Goal: Information Seeking & Learning: Check status

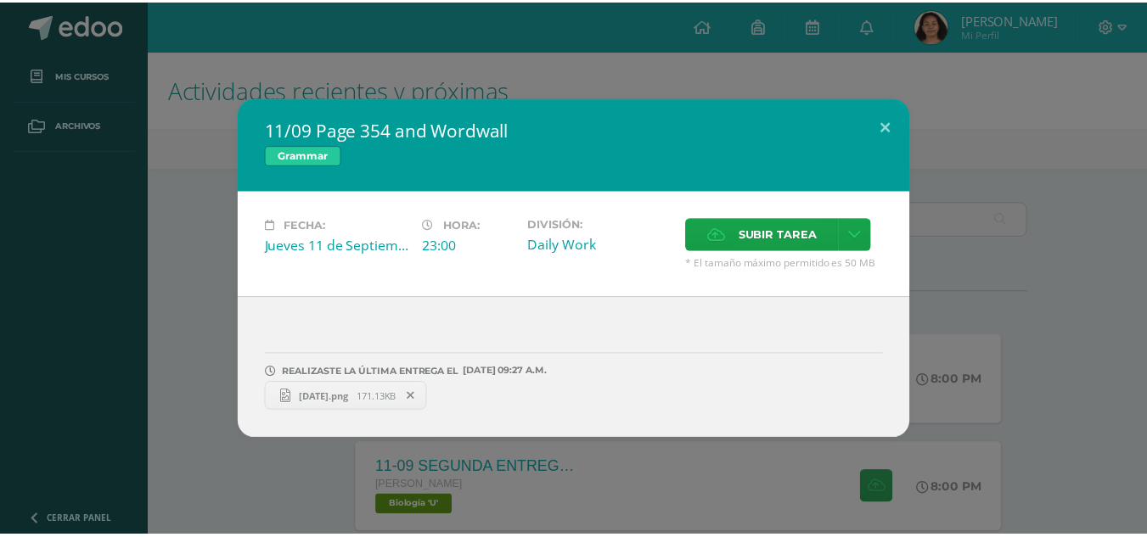
scroll to position [558, 0]
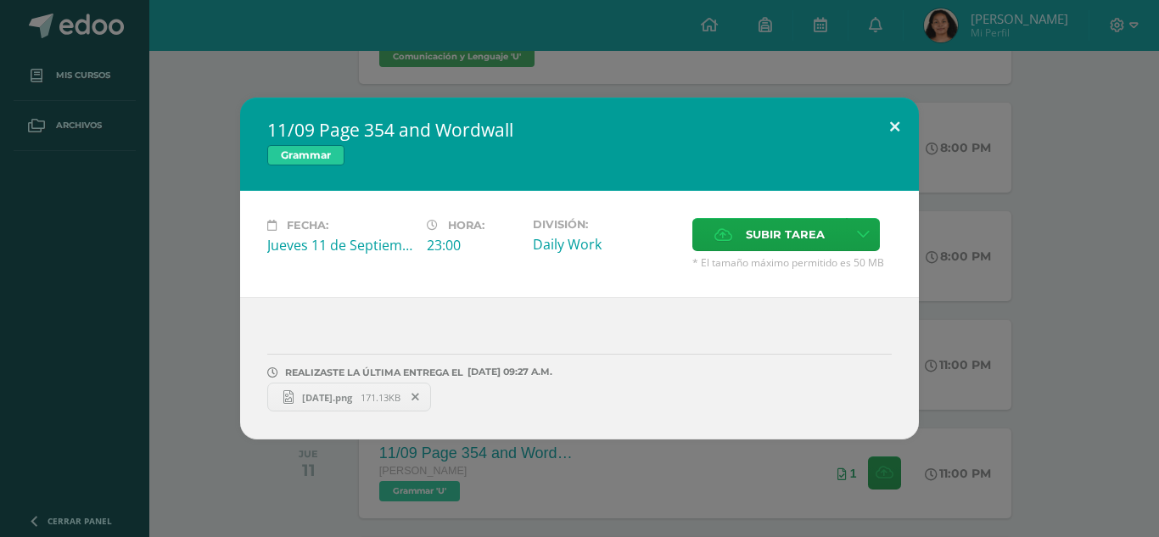
click at [890, 117] on button at bounding box center [895, 127] width 48 height 58
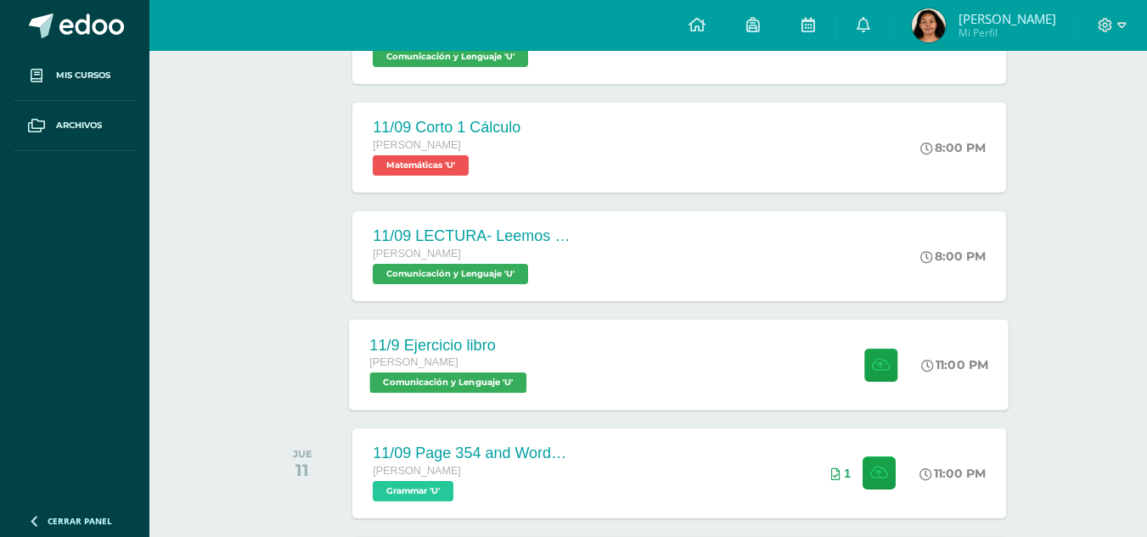
click at [708, 368] on div "11/9 Ejercicio libro [PERSON_NAME] Comunicación y [GEOGRAPHIC_DATA] 'U' 11:00 P…" at bounding box center [679, 364] width 659 height 91
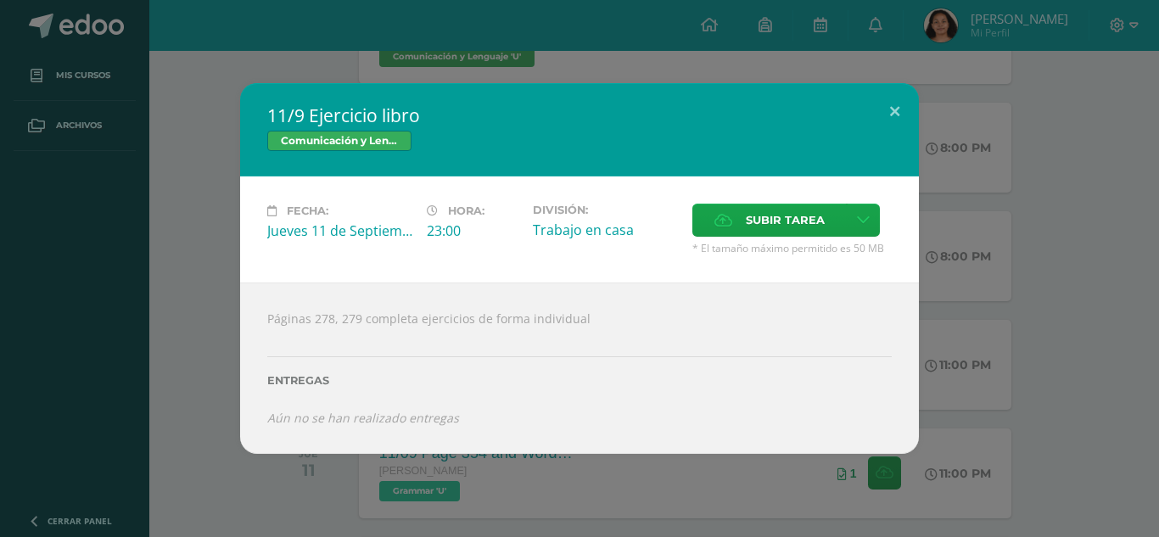
click at [481, 40] on div "11/9 Ejercicio libro Comunicación y [GEOGRAPHIC_DATA] Fecha: [DATE] Hora: 23:00…" at bounding box center [579, 268] width 1159 height 537
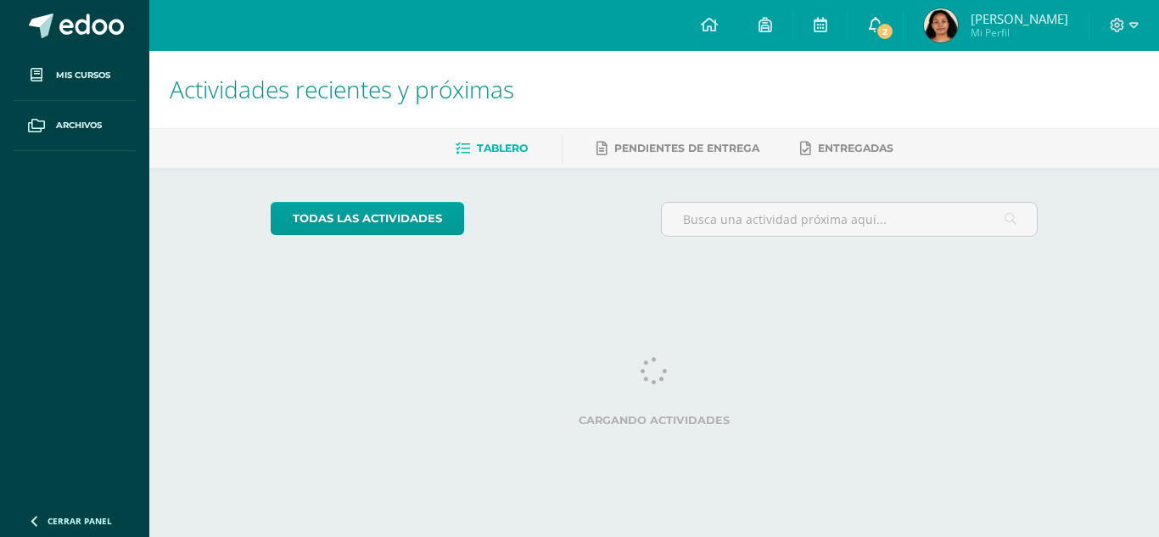
click at [895, 28] on span "2" at bounding box center [885, 31] width 19 height 19
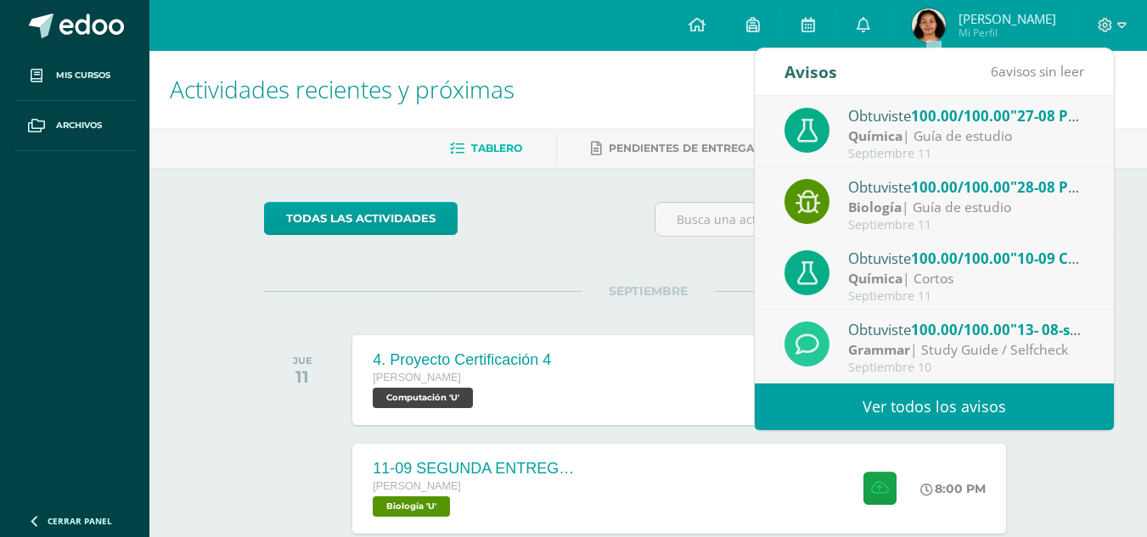
click at [973, 139] on div "Química | Guía de estudio" at bounding box center [966, 136] width 236 height 20
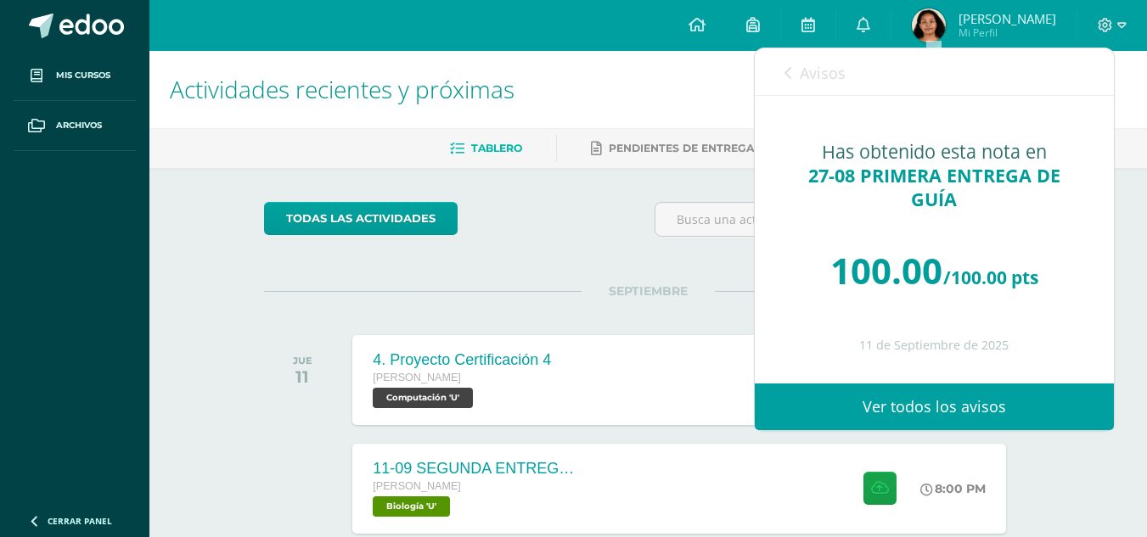
click at [816, 87] on link "Avisos" at bounding box center [814, 72] width 61 height 48
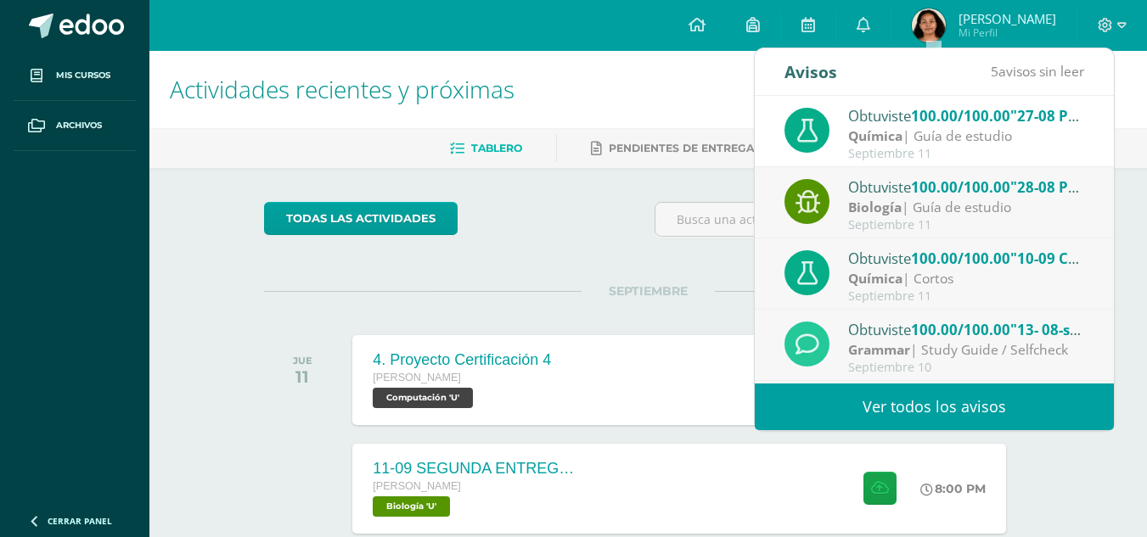
click at [873, 177] on div "Obtuviste 100.00/100.00 "28-08 PRIMERA ENTREGA DE GUÍA" en Biología" at bounding box center [966, 187] width 236 height 22
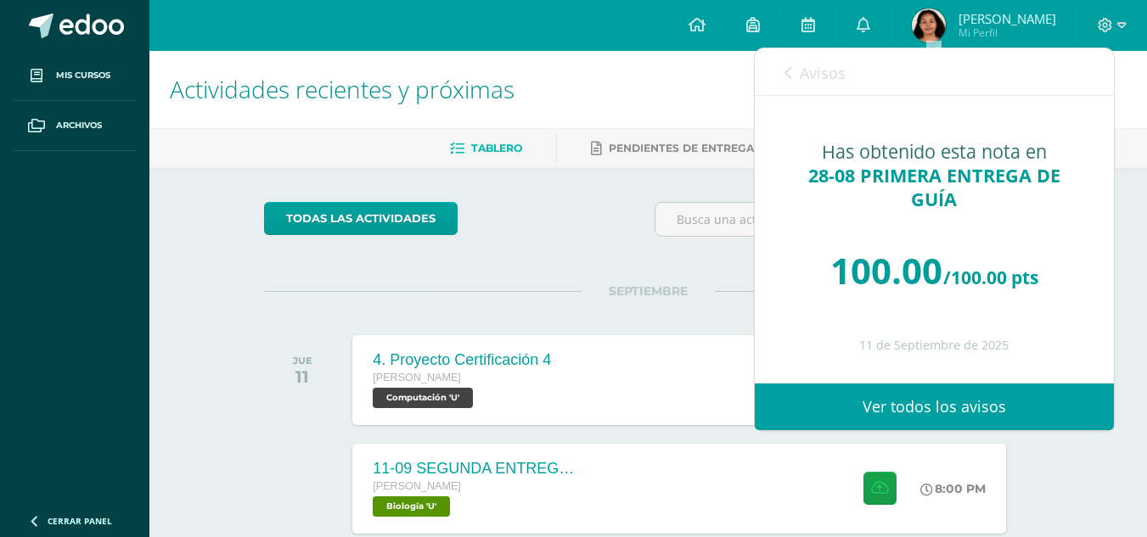
click at [791, 73] on link "Avisos" at bounding box center [814, 72] width 61 height 48
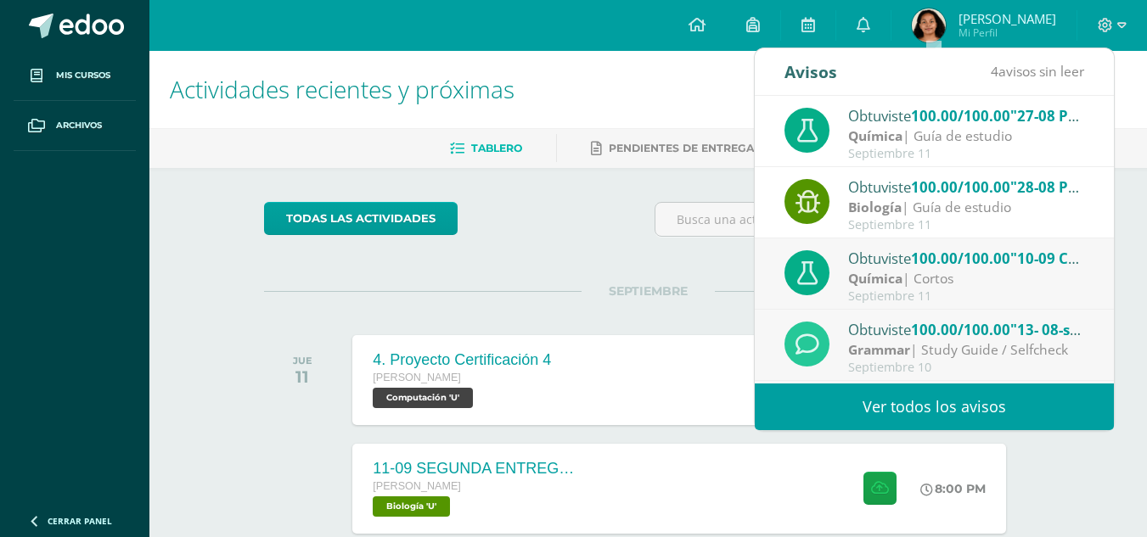
click at [895, 294] on div "Septiembre 11" at bounding box center [966, 296] width 236 height 14
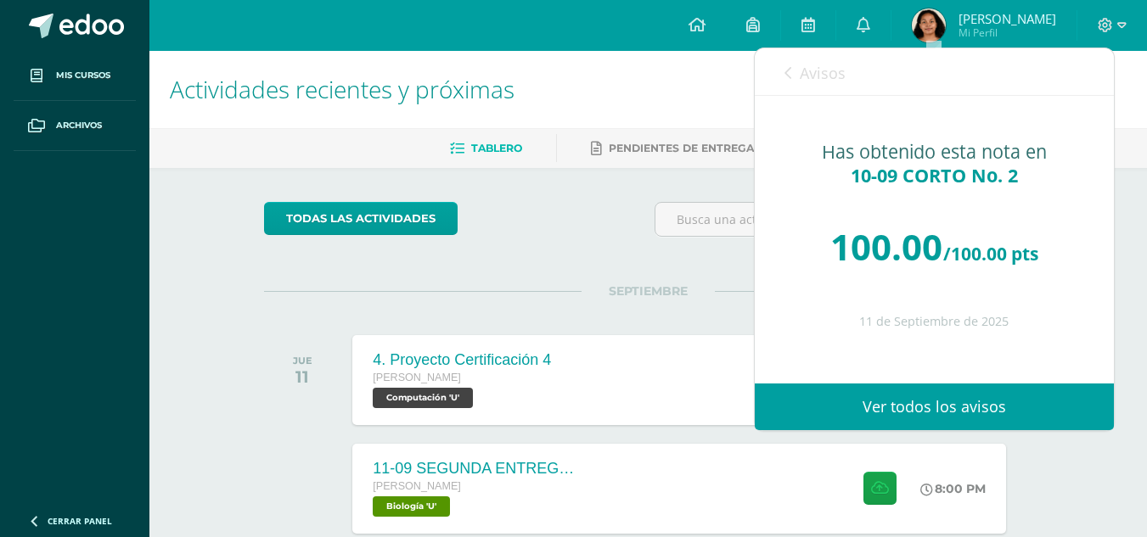
click at [804, 58] on link "Avisos" at bounding box center [814, 72] width 61 height 48
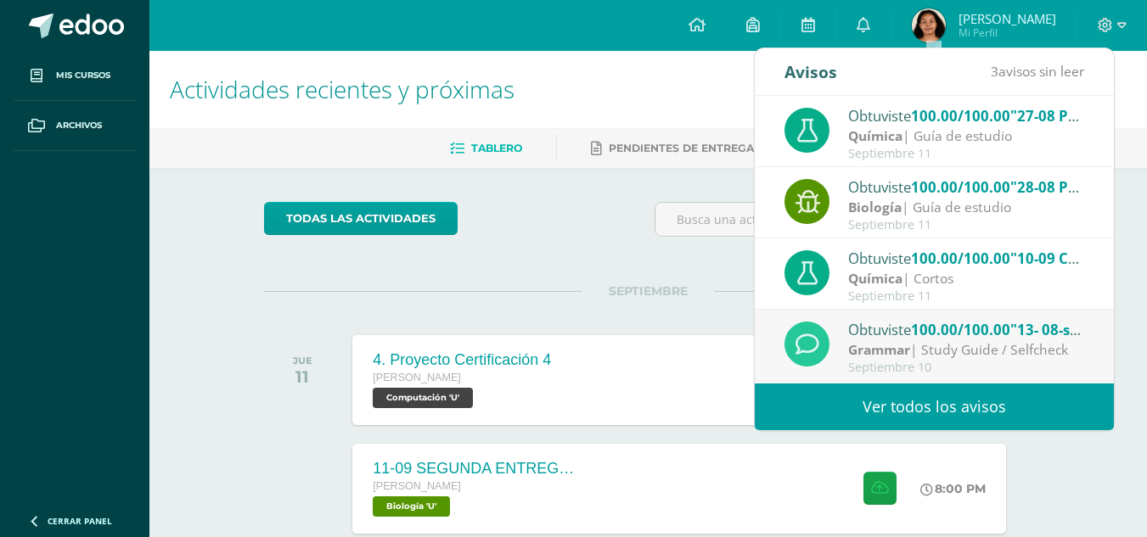
click at [1005, 360] on div "Grammar | Study Guide / Selfcheck" at bounding box center [966, 350] width 236 height 20
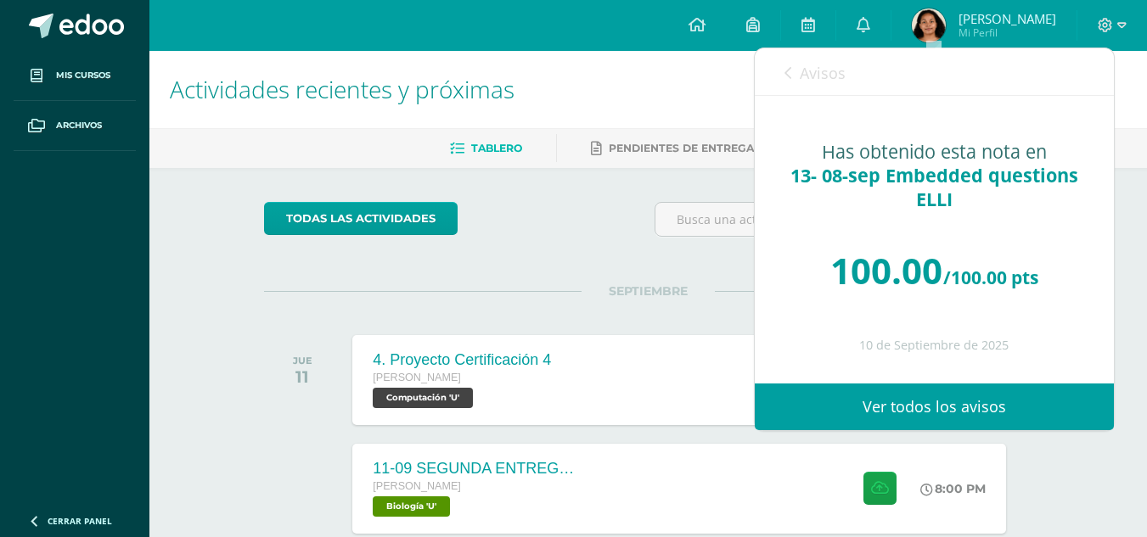
click at [819, 89] on link "Avisos" at bounding box center [814, 72] width 61 height 48
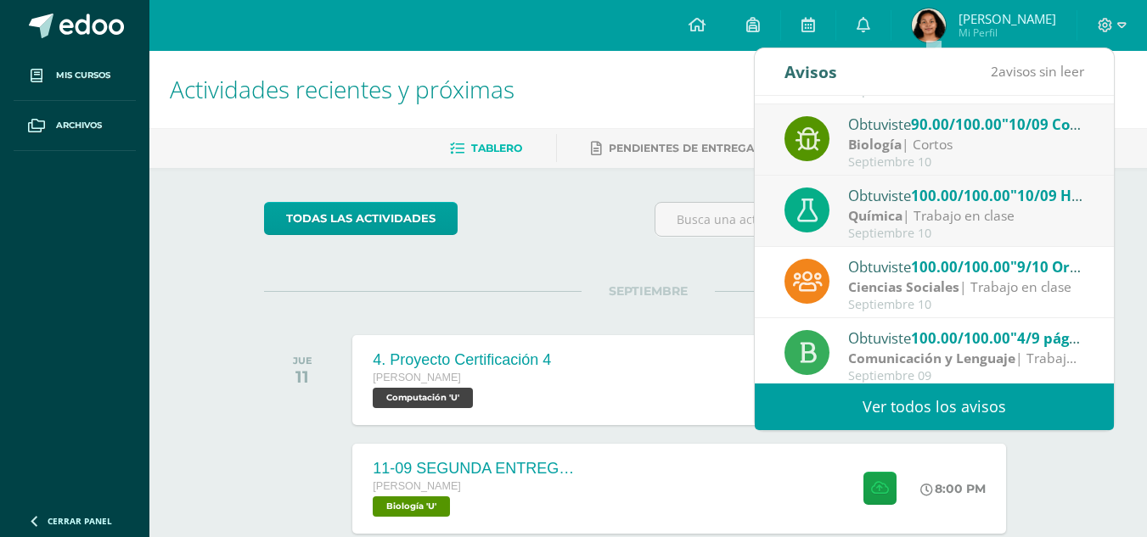
scroll to position [283, 0]
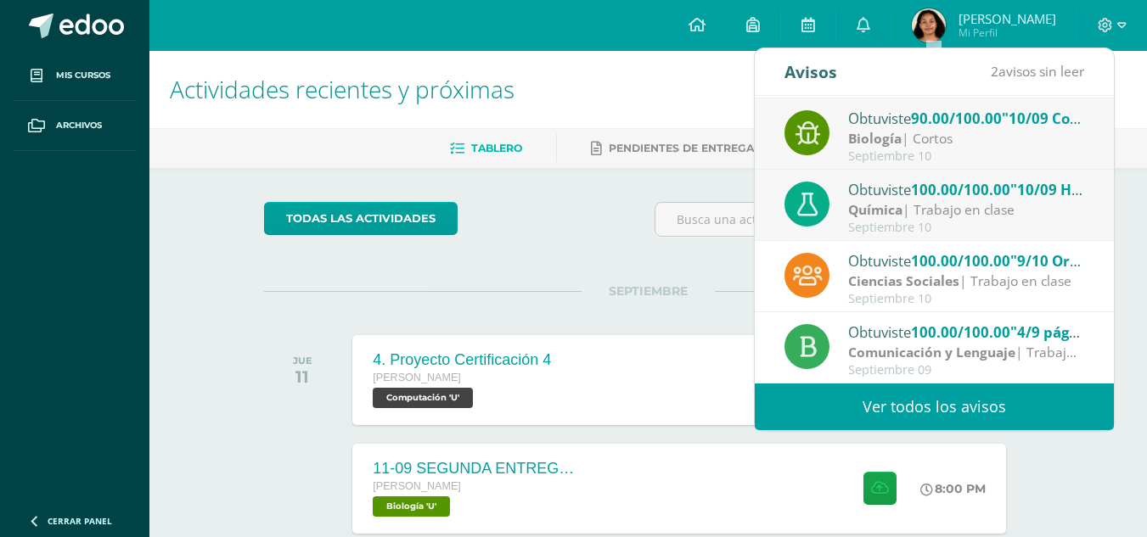
click at [1050, 225] on div "Septiembre 10" at bounding box center [966, 228] width 236 height 14
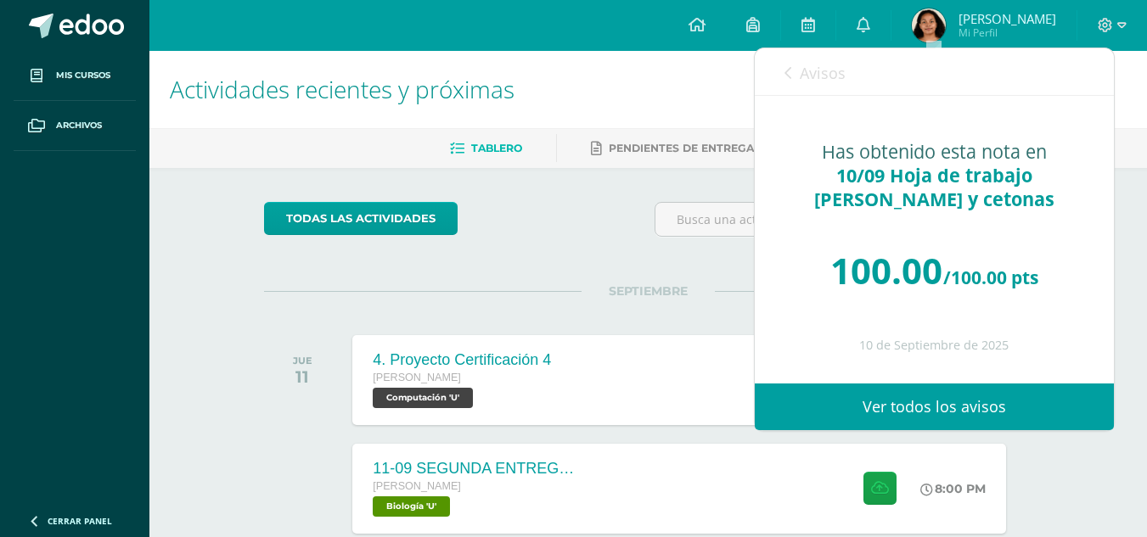
click at [819, 76] on span "Avisos" at bounding box center [822, 73] width 46 height 20
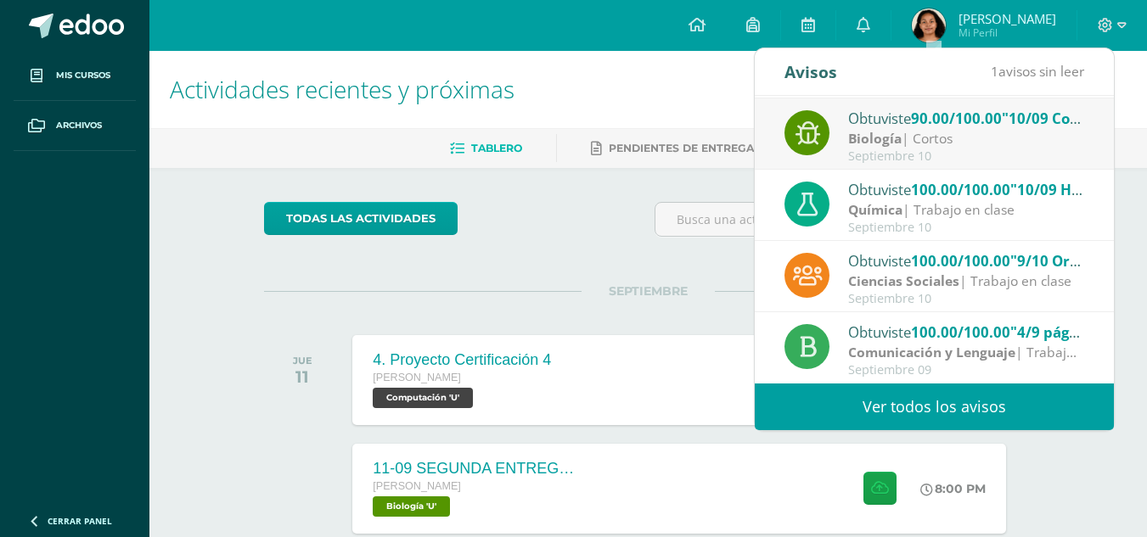
click at [918, 157] on div "Septiembre 10" at bounding box center [966, 156] width 236 height 14
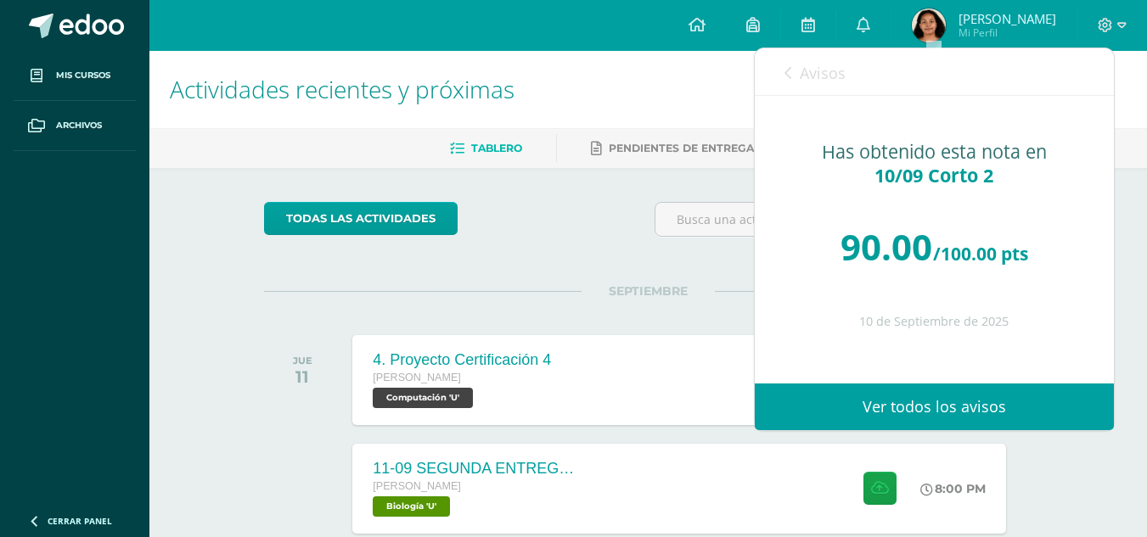
click at [807, 70] on span "Avisos" at bounding box center [822, 73] width 46 height 20
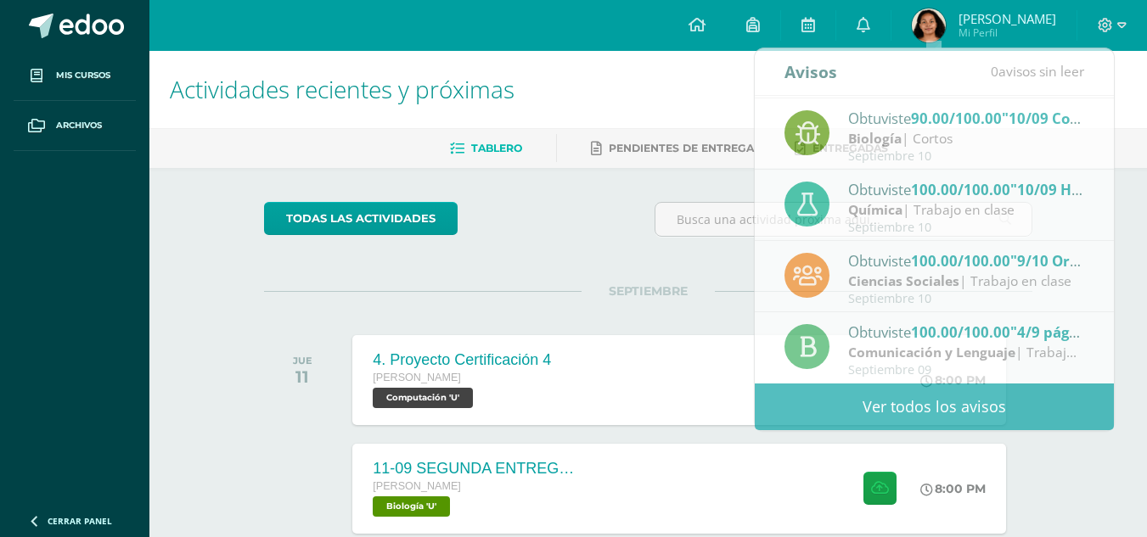
click at [713, 299] on span "SEPTIEMBRE" at bounding box center [647, 290] width 133 height 15
